Goal: Task Accomplishment & Management: Complete application form

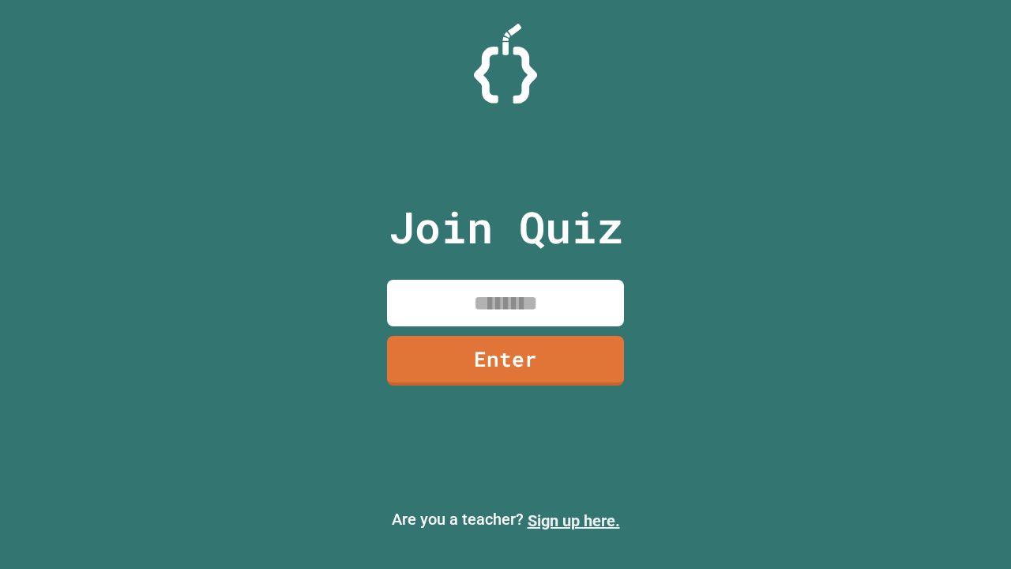
click at [573, 520] on link "Sign up here." at bounding box center [574, 520] width 92 height 19
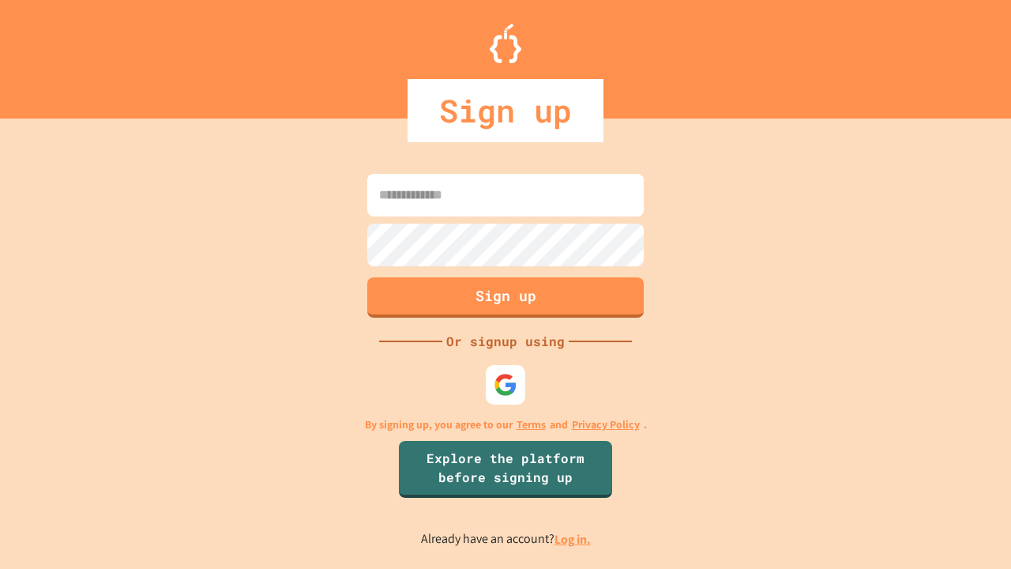
click at [573, 539] on link "Log in." at bounding box center [572, 539] width 36 height 17
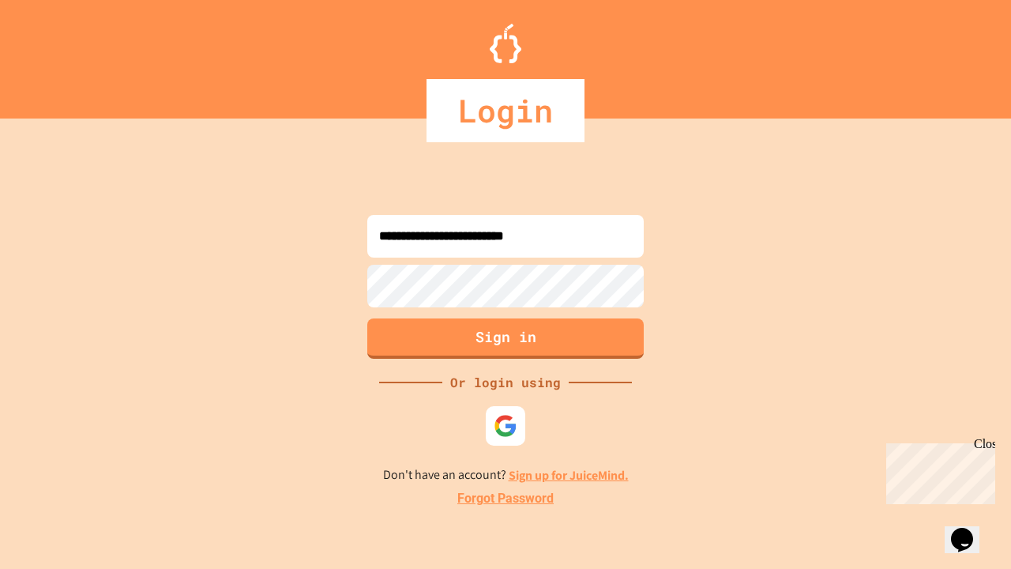
type input "**********"
